Goal: Task Accomplishment & Management: Complete application form

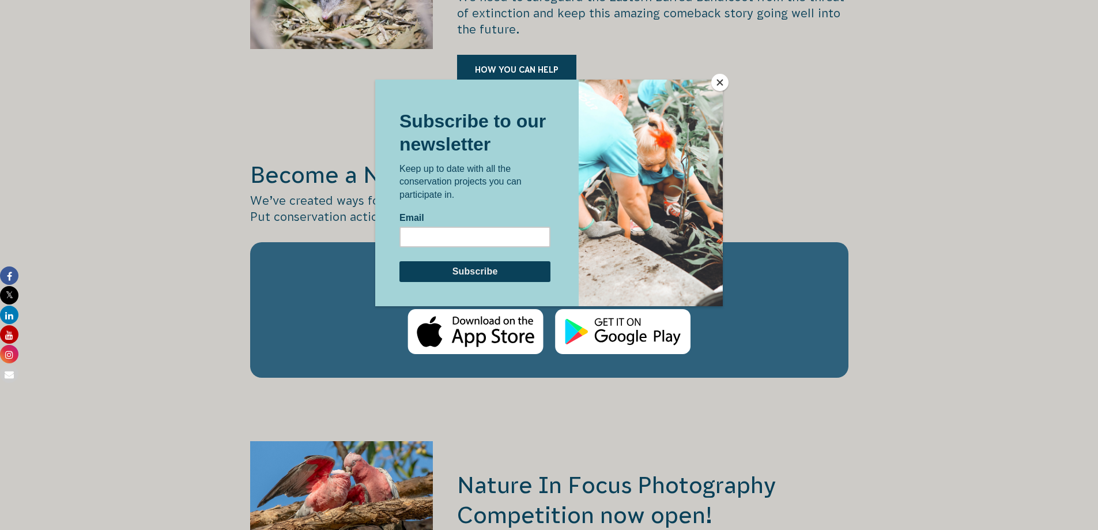
scroll to position [1845, 0]
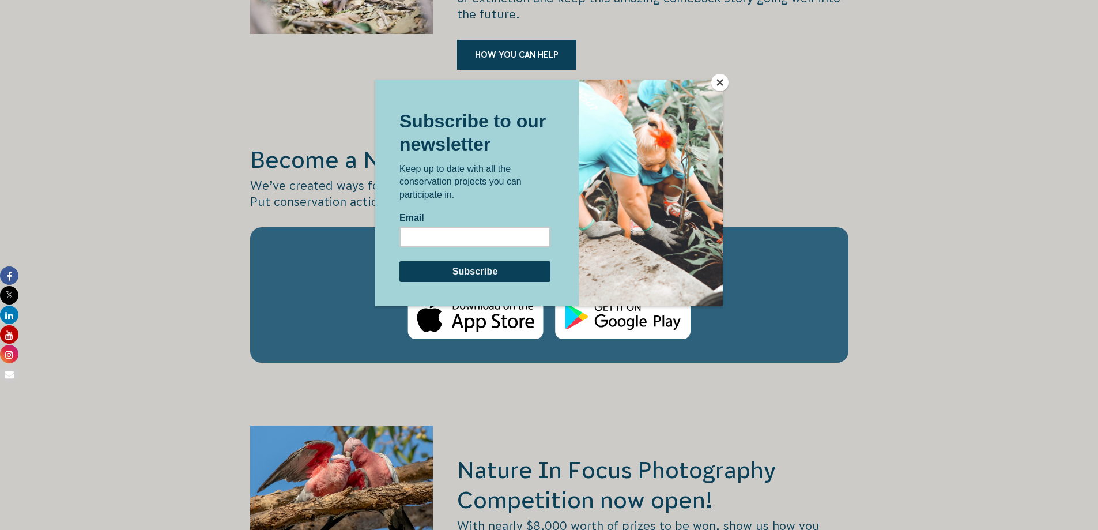
click at [716, 80] on button "Close" at bounding box center [719, 82] width 17 height 17
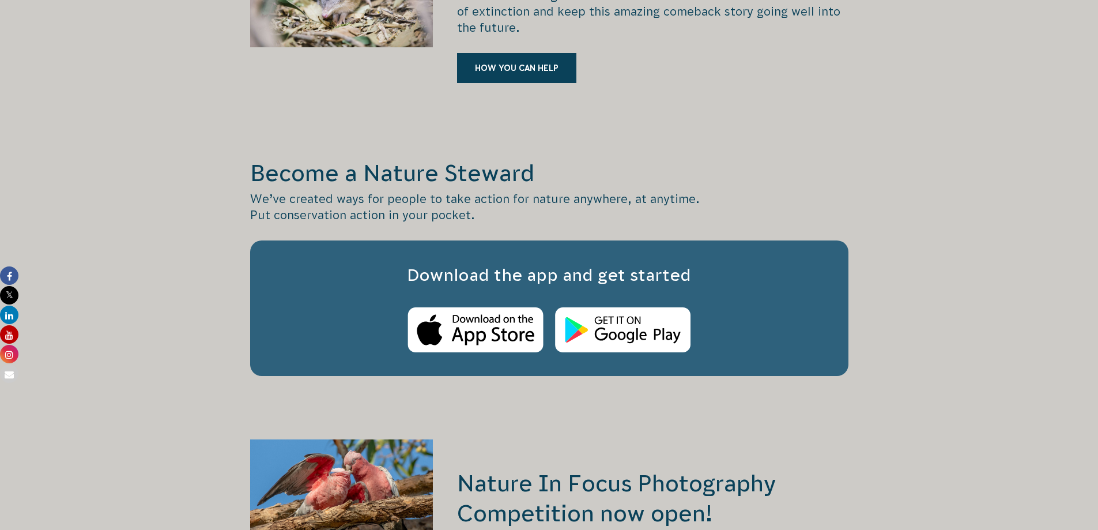
scroll to position [1787, 0]
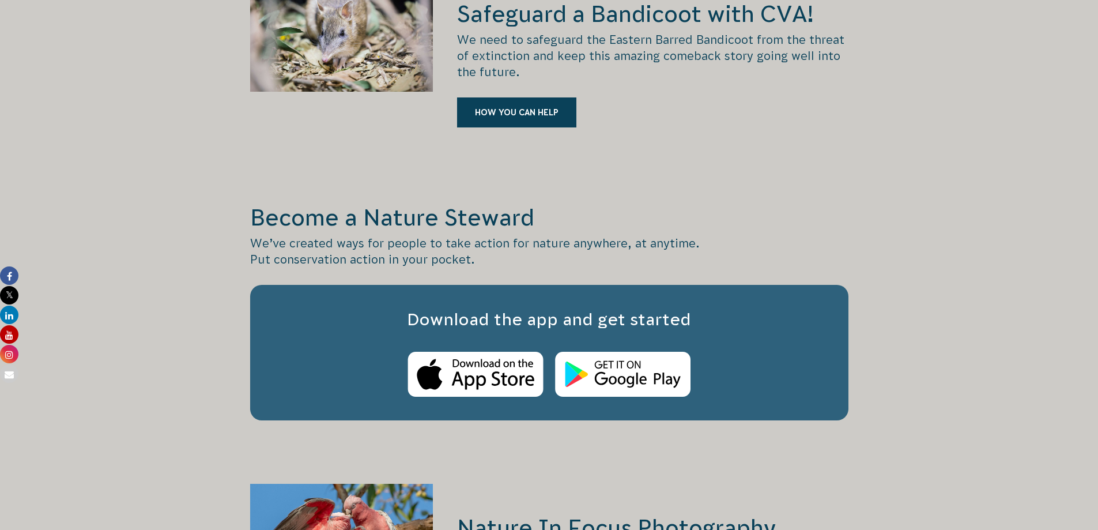
click at [552, 235] on p "We’ve created ways for people to take action for nature anywhere, at anytime. P…" at bounding box center [549, 251] width 598 height 32
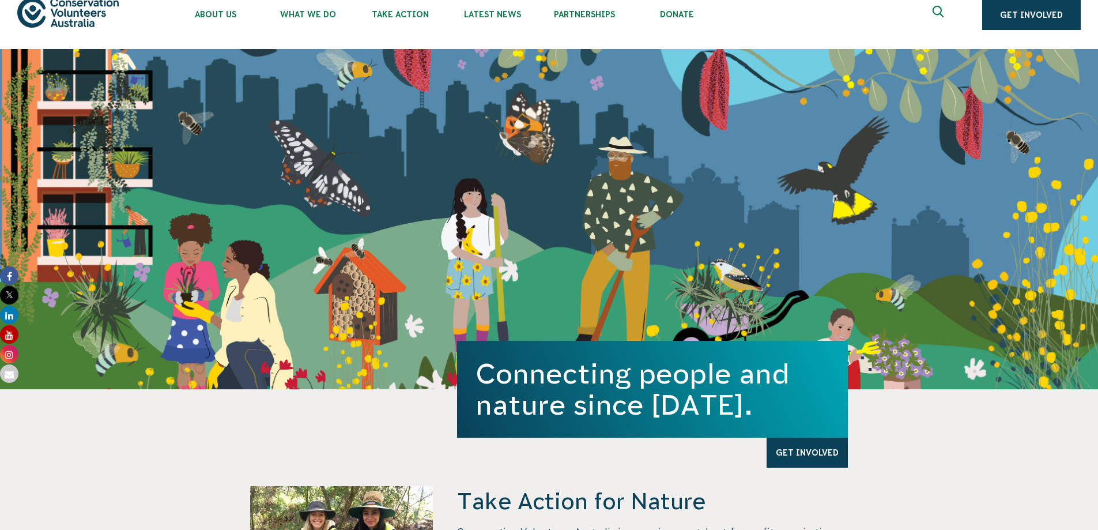
scroll to position [0, 0]
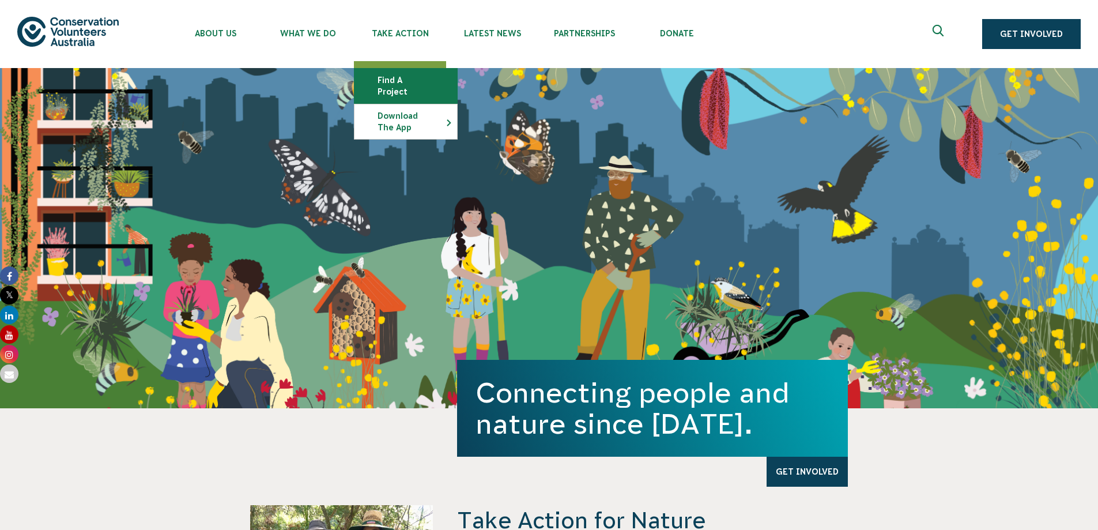
click at [394, 75] on link "Find a project" at bounding box center [405, 86] width 103 height 35
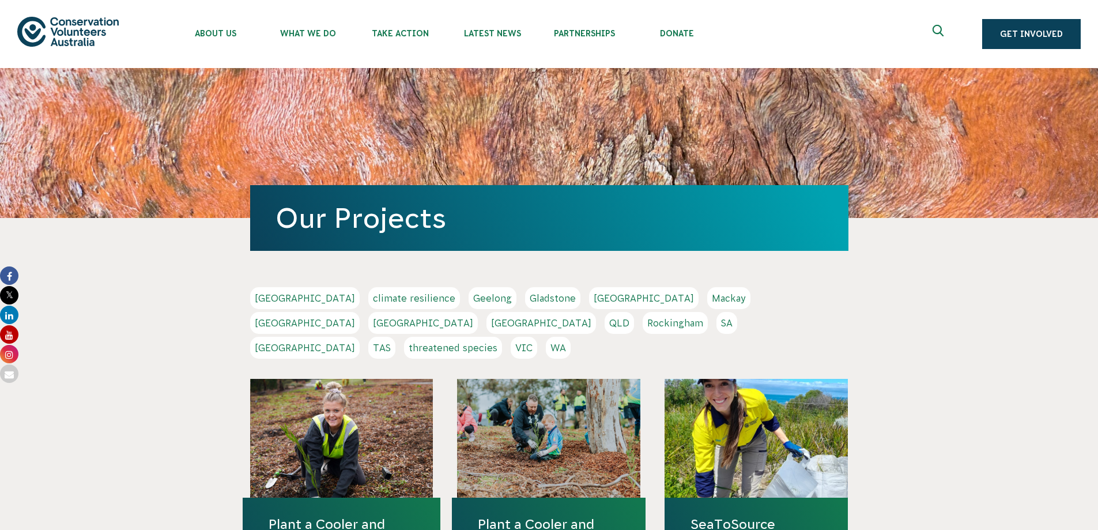
scroll to position [115, 0]
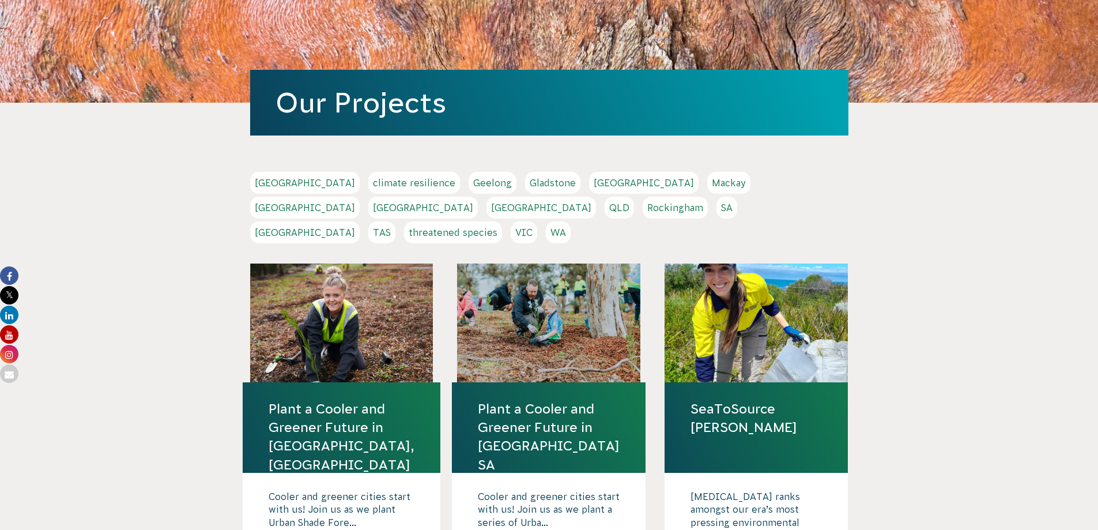
click at [716, 206] on link "SA" at bounding box center [726, 208] width 21 height 22
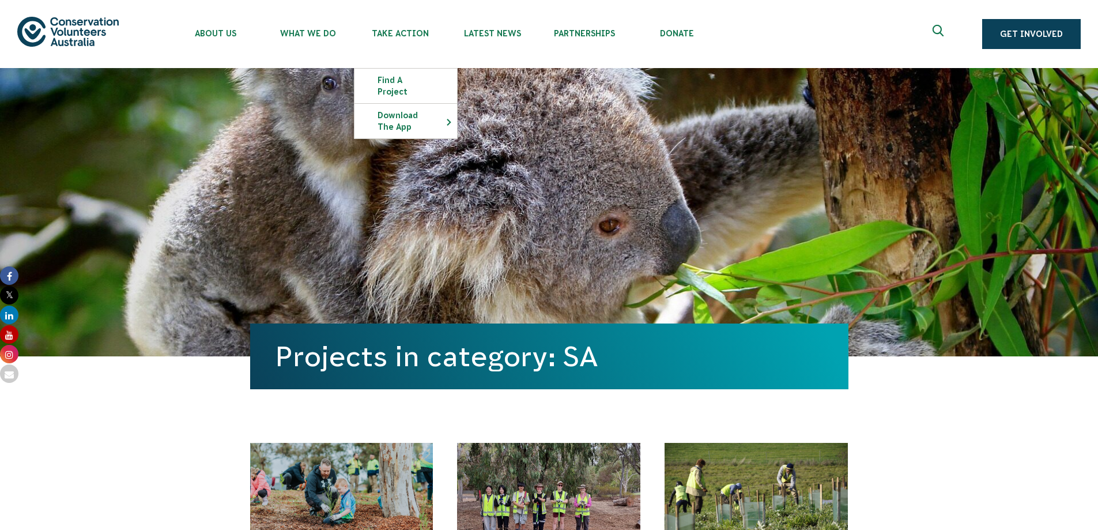
click at [839, 170] on div "Projects in category: SA" at bounding box center [549, 212] width 598 height 288
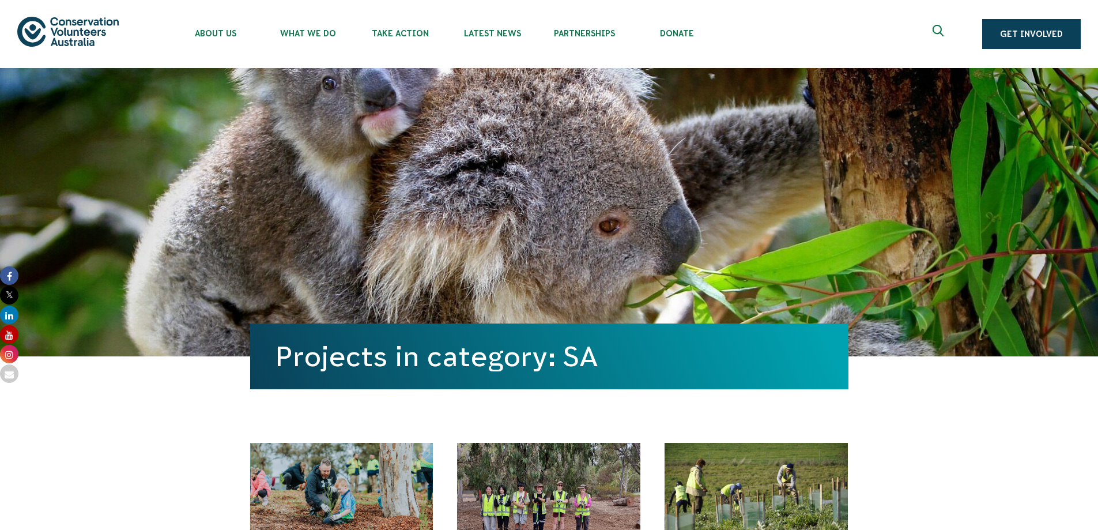
scroll to position [231, 0]
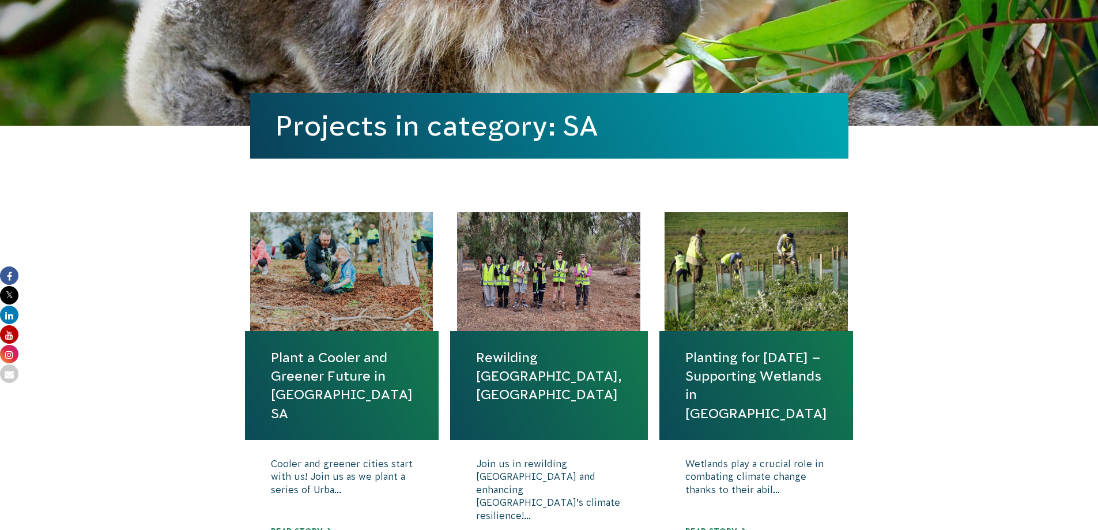
click at [518, 359] on link "Rewilding [GEOGRAPHIC_DATA], [GEOGRAPHIC_DATA]" at bounding box center [549, 376] width 146 height 56
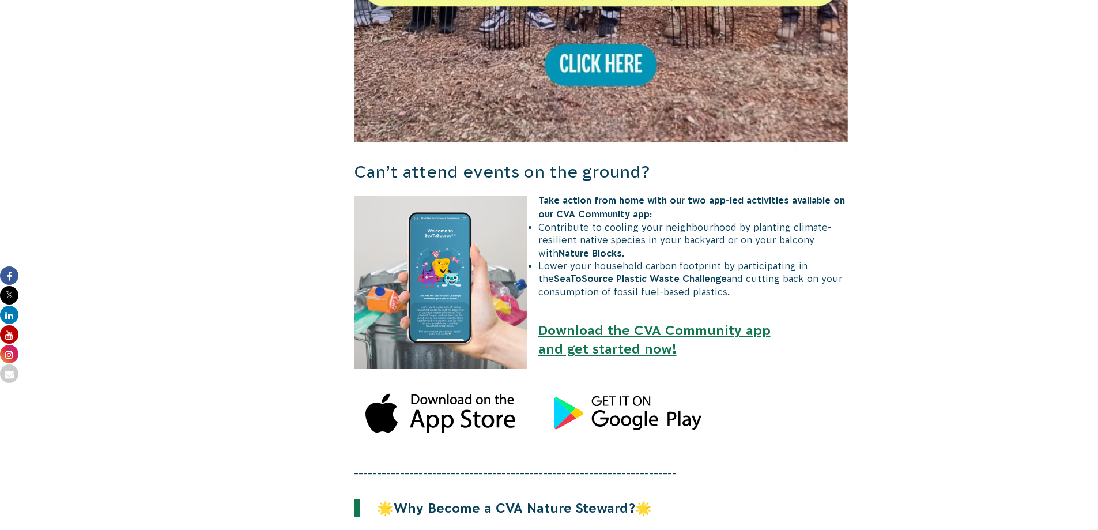
scroll to position [1153, 0]
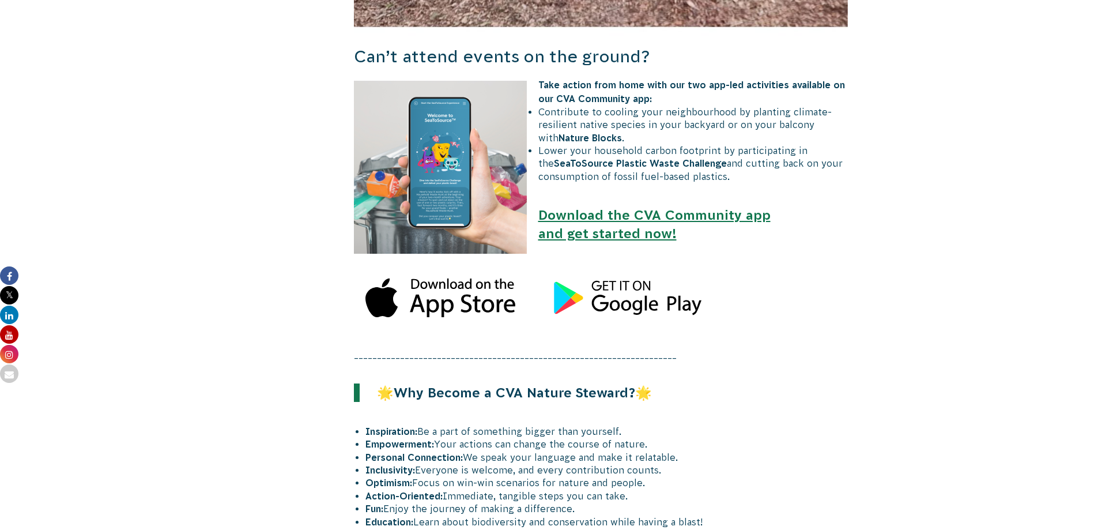
click at [733, 437] on li "Empowerment: Your actions can change the course of nature." at bounding box center [606, 443] width 483 height 13
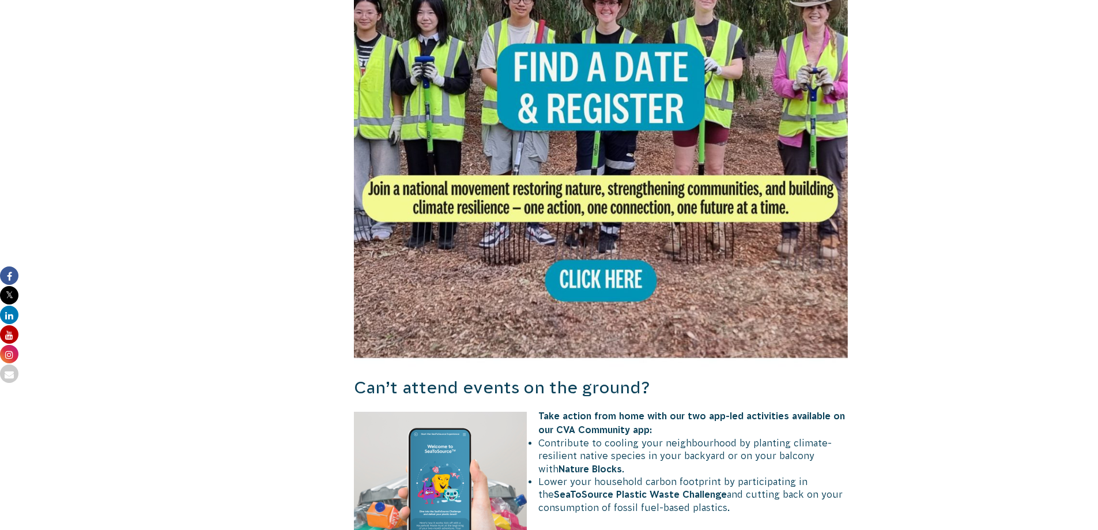
scroll to position [807, 0]
